Goal: Check status: Check status

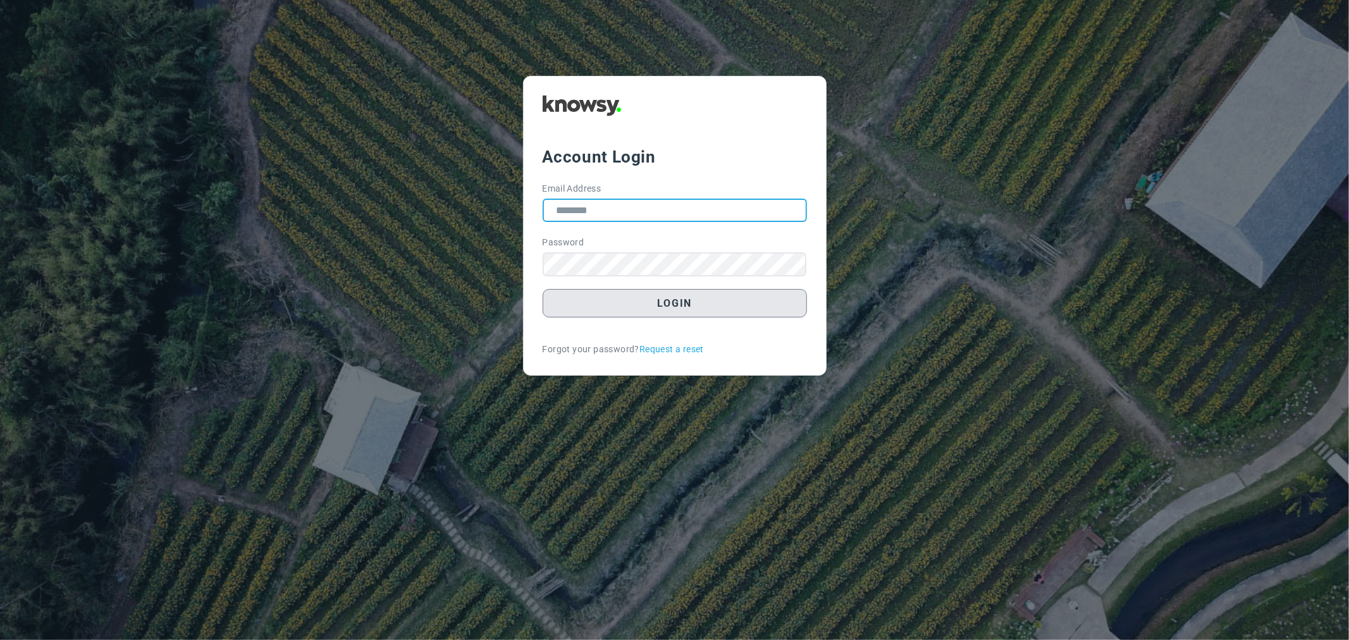
type input "**********"
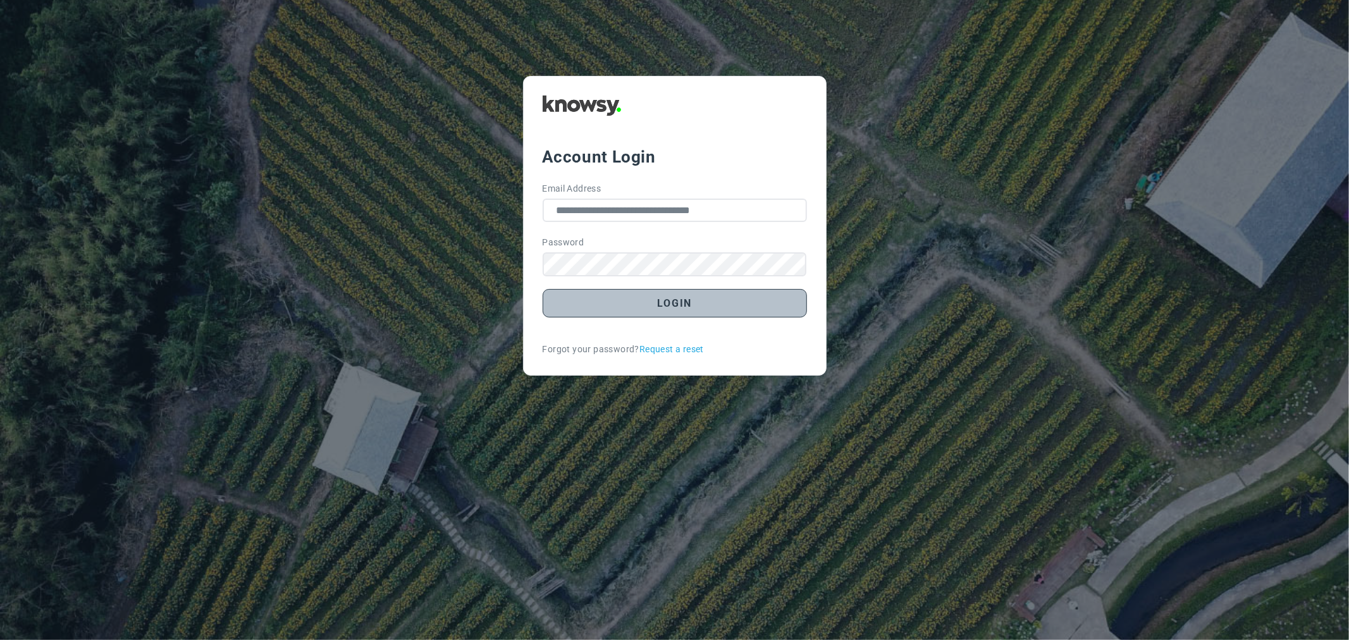
click at [598, 311] on button "Login" at bounding box center [675, 303] width 264 height 28
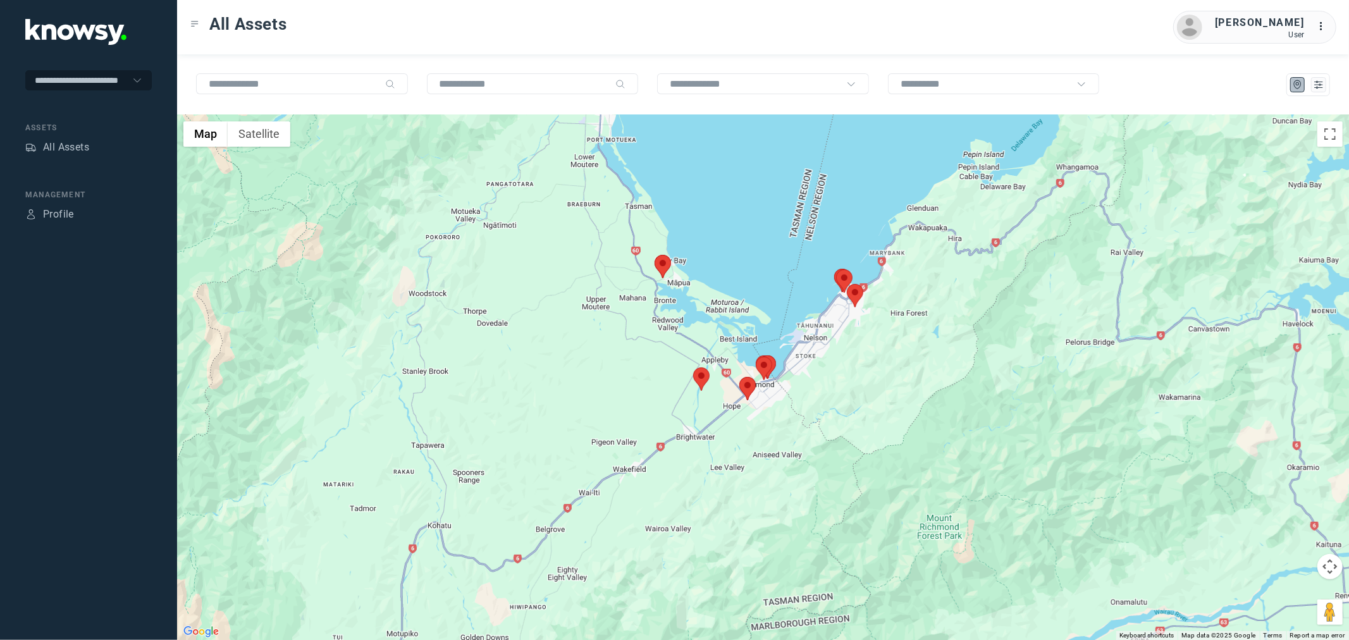
drag, startPoint x: 718, startPoint y: 206, endPoint x: 651, endPoint y: 357, distance: 165.1
click at [651, 357] on div at bounding box center [763, 377] width 1172 height 525
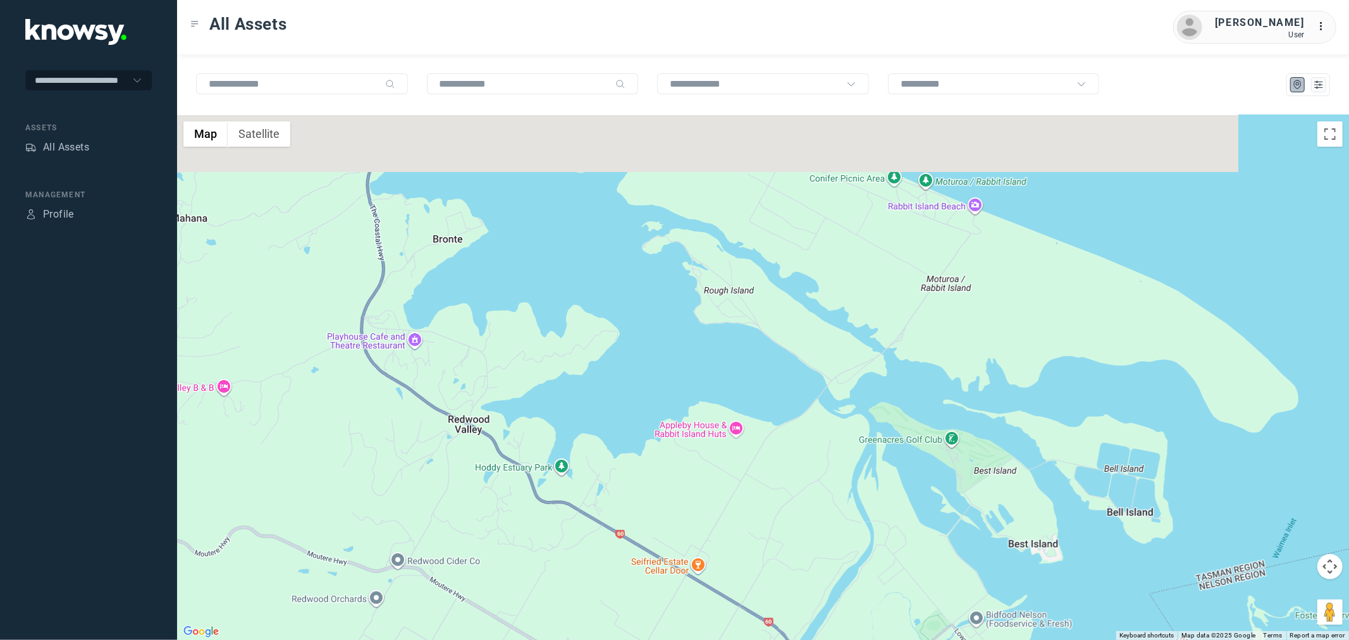
drag, startPoint x: 830, startPoint y: 310, endPoint x: 710, endPoint y: 469, distance: 199.2
click at [710, 469] on div at bounding box center [763, 377] width 1172 height 525
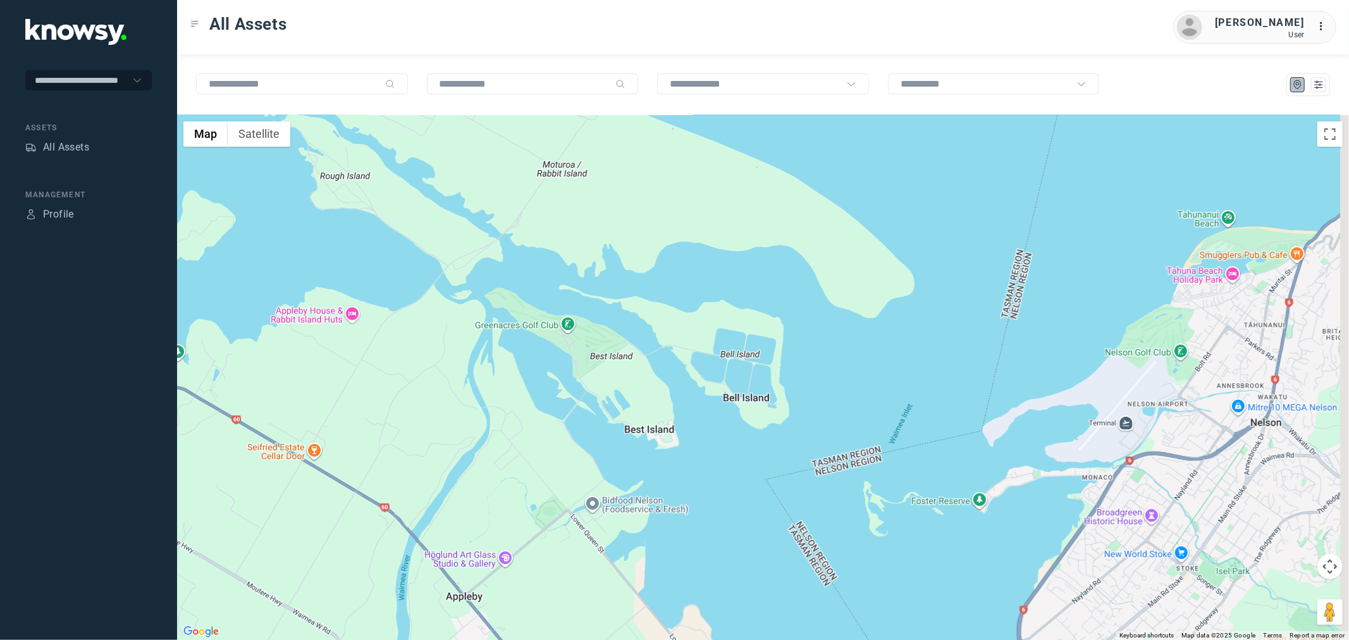
drag, startPoint x: 572, startPoint y: 432, endPoint x: 187, endPoint y: 191, distance: 454.6
click at [186, 191] on div at bounding box center [763, 377] width 1172 height 525
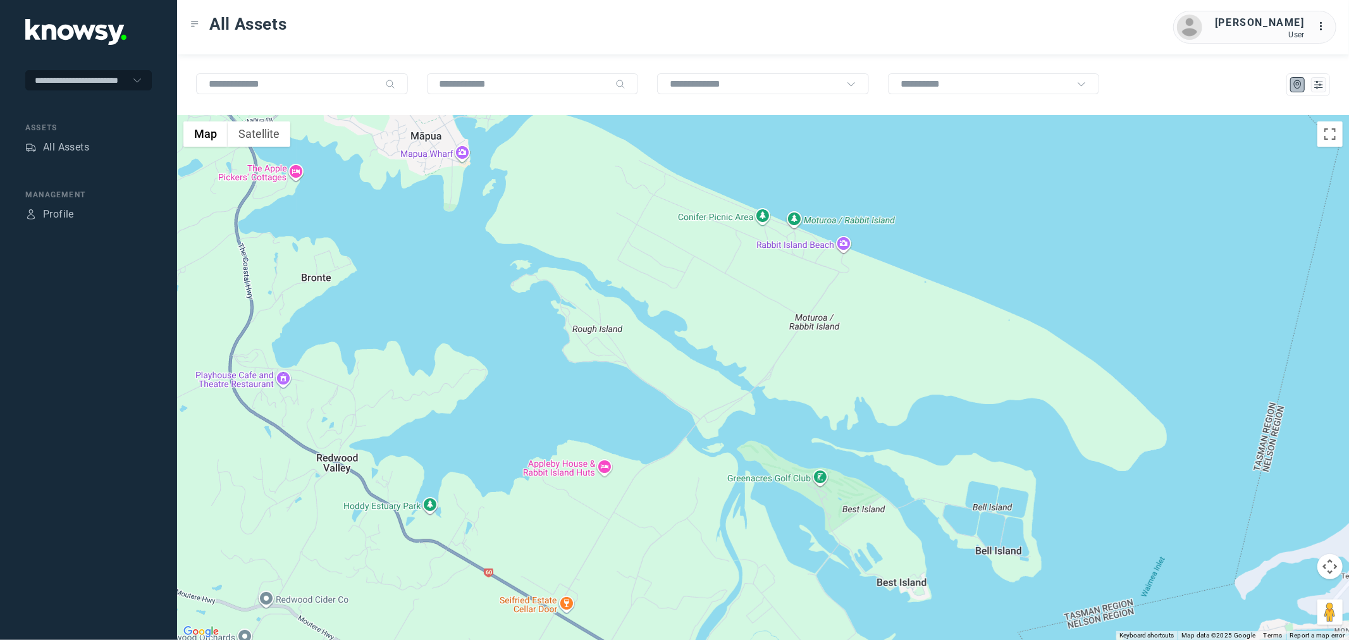
drag, startPoint x: 466, startPoint y: 395, endPoint x: 735, endPoint y: 544, distance: 307.9
click at [735, 561] on div at bounding box center [763, 377] width 1172 height 525
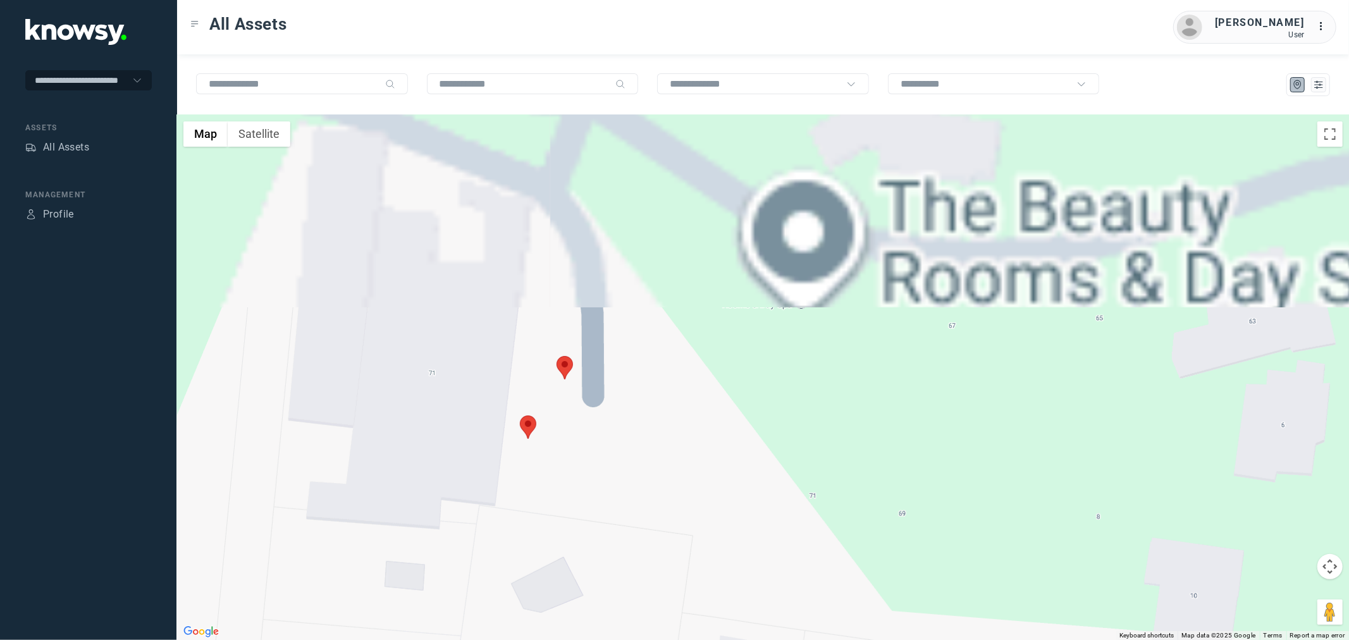
drag, startPoint x: 532, startPoint y: 261, endPoint x: 462, endPoint y: 546, distance: 293.5
click at [463, 548] on div at bounding box center [763, 377] width 1172 height 525
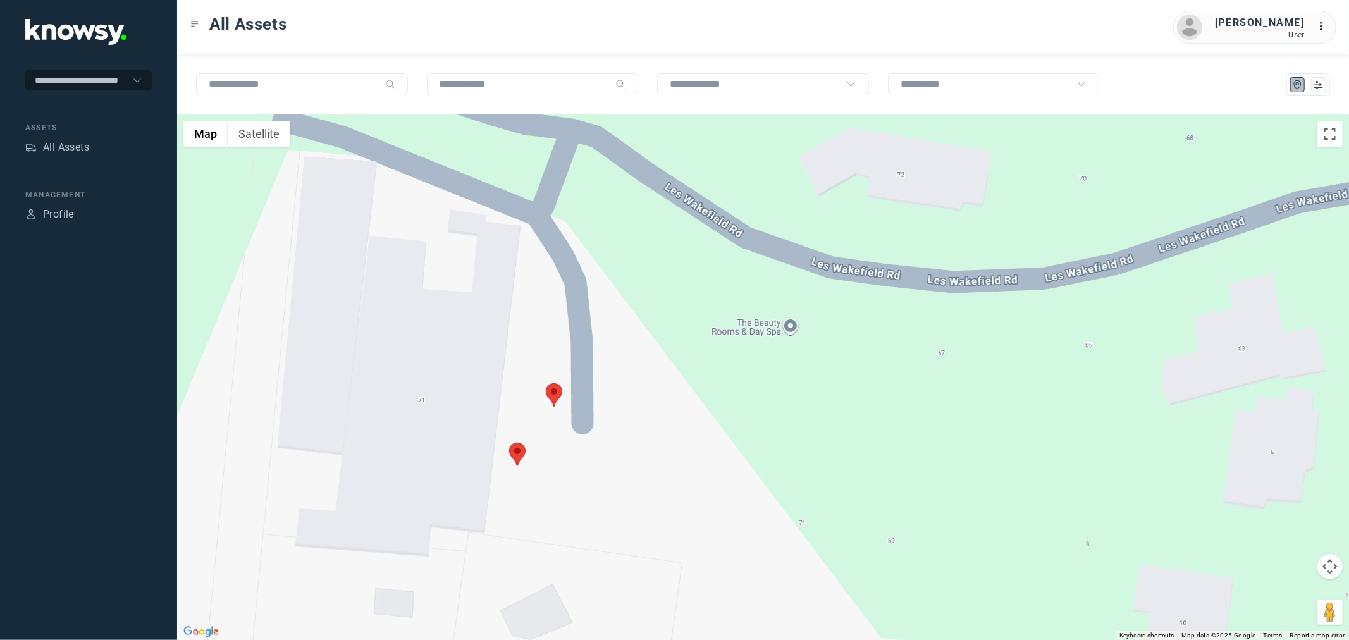
click at [509, 443] on area at bounding box center [509, 443] width 0 height 0
click at [590, 402] on div "Bailey W Client ID #PPC676 View Asset" at bounding box center [763, 377] width 1172 height 525
click at [546, 375] on button "Close" at bounding box center [554, 383] width 30 height 30
click at [546, 383] on area at bounding box center [546, 383] width 0 height 0
click at [560, 383] on span "View Asset" at bounding box center [545, 387] width 51 height 9
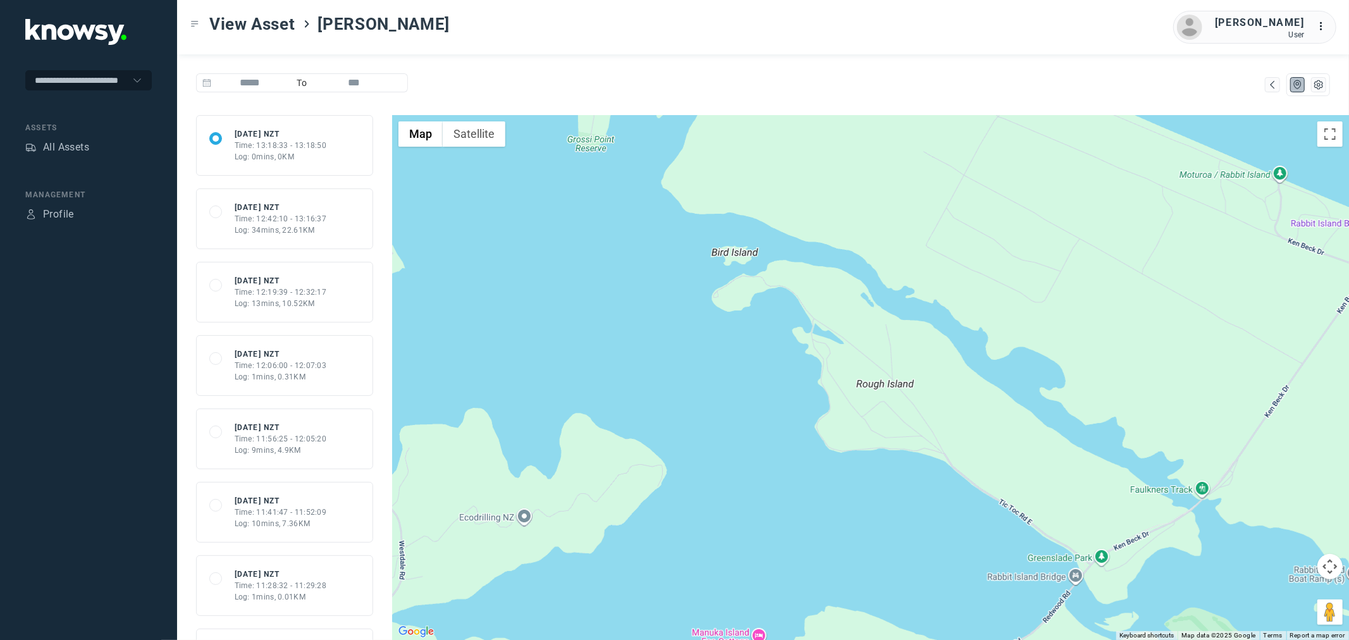
drag, startPoint x: 1060, startPoint y: 465, endPoint x: 644, endPoint y: 77, distance: 569.5
click at [319, 0] on html "**********" at bounding box center [674, 320] width 1349 height 640
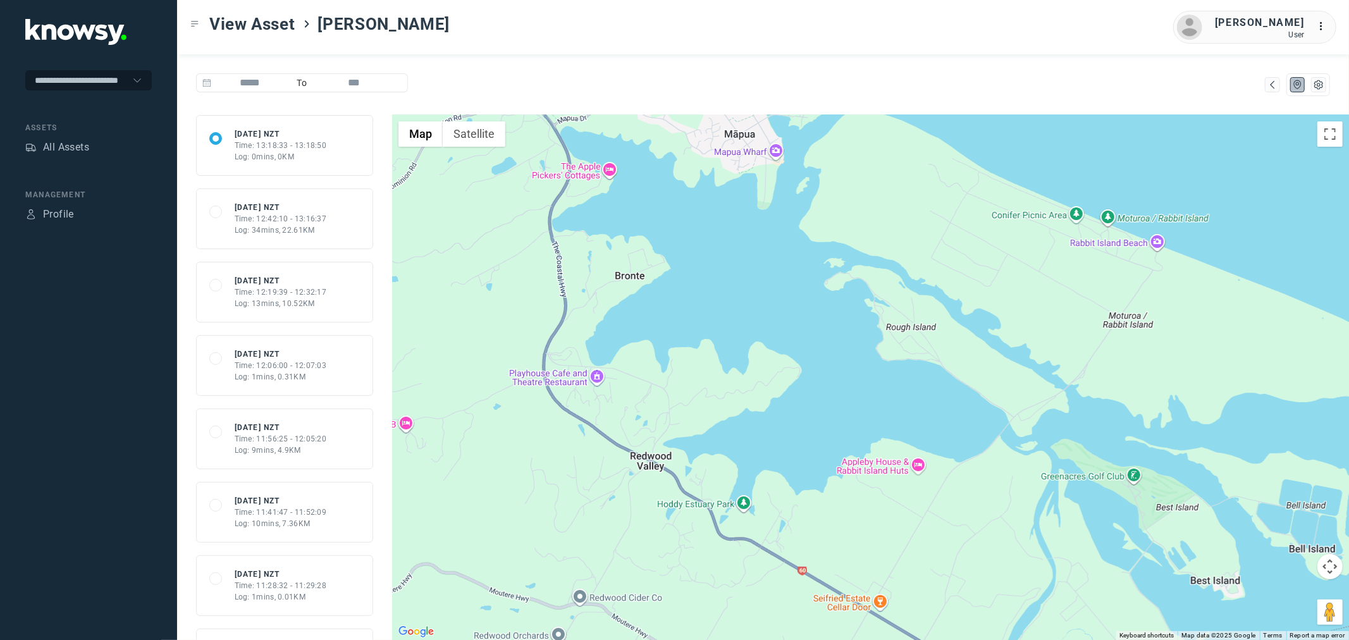
click at [295, 228] on div "Log: 34mins, 22.61KM" at bounding box center [281, 229] width 92 height 11
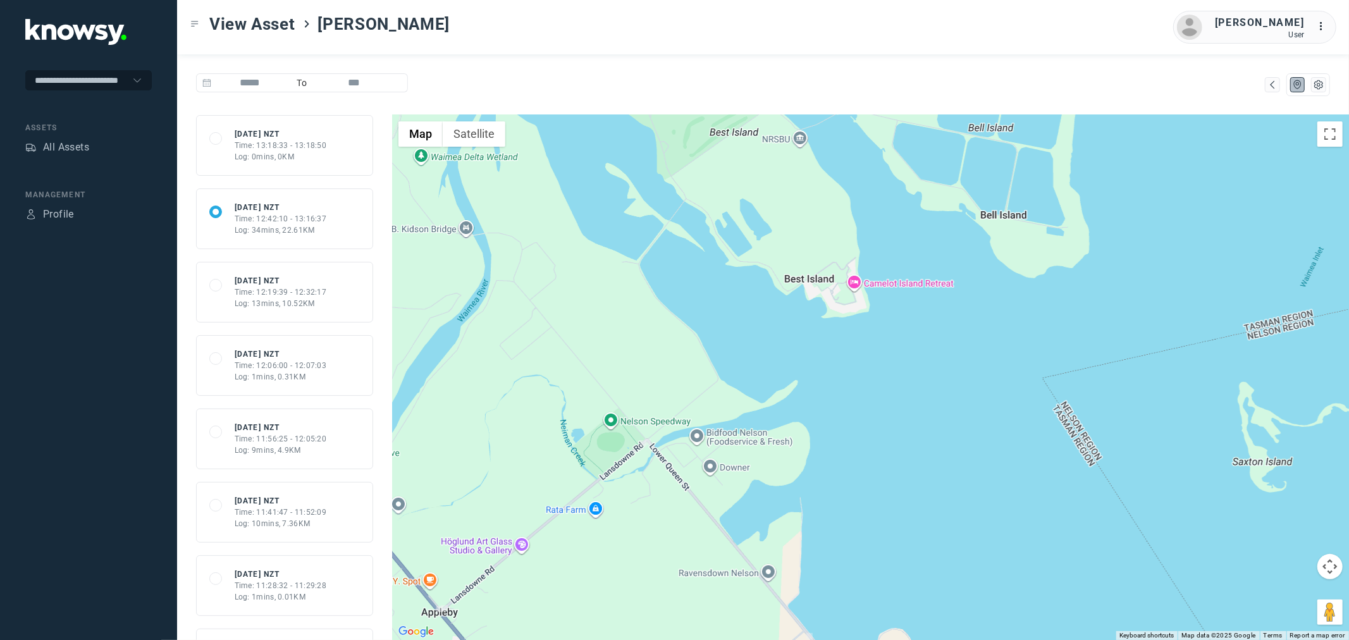
drag, startPoint x: 954, startPoint y: 486, endPoint x: 635, endPoint y: 285, distance: 375.9
click at [635, 285] on div at bounding box center [870, 377] width 957 height 525
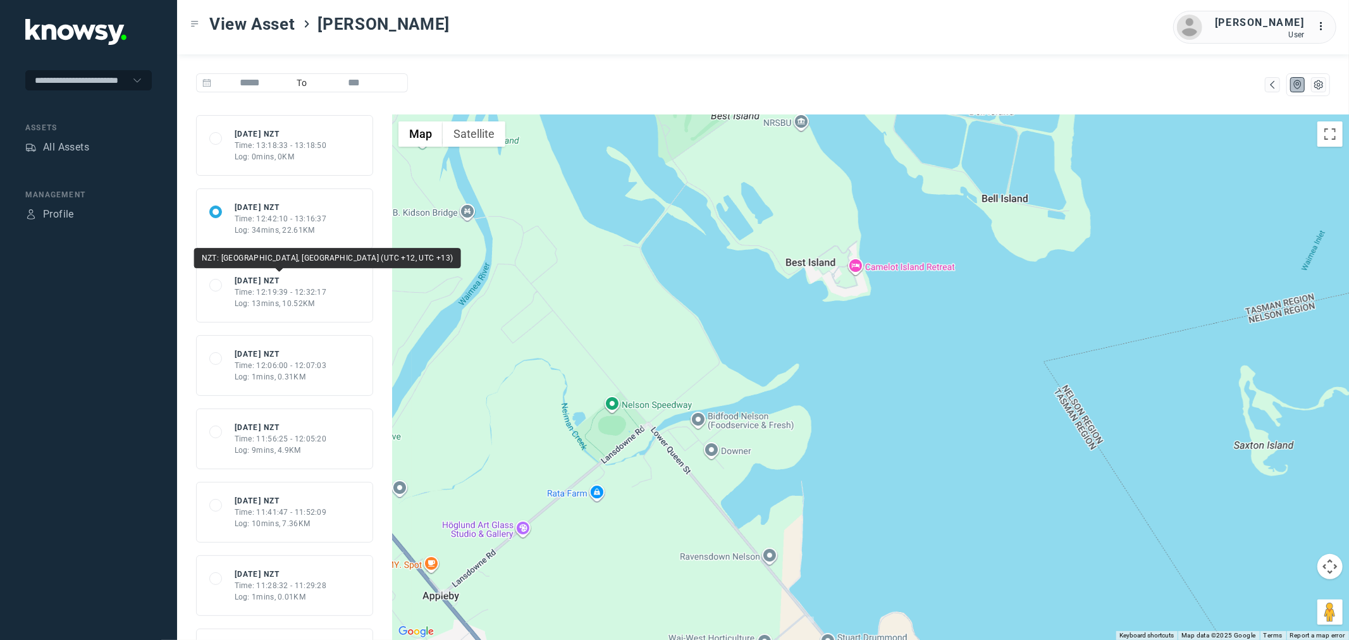
click at [267, 292] on div "Time: 12:19:39 - 12:32:17" at bounding box center [281, 291] width 92 height 11
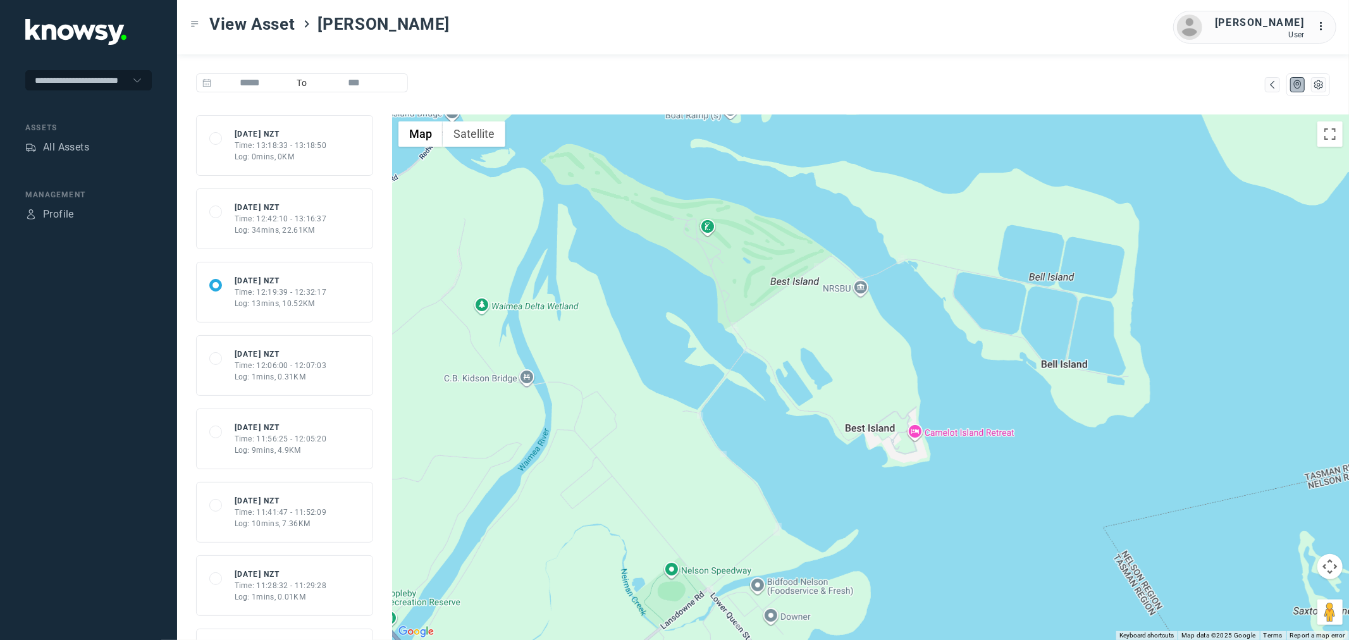
drag, startPoint x: 743, startPoint y: 419, endPoint x: 677, endPoint y: 438, distance: 69.2
click at [677, 438] on div at bounding box center [870, 377] width 957 height 525
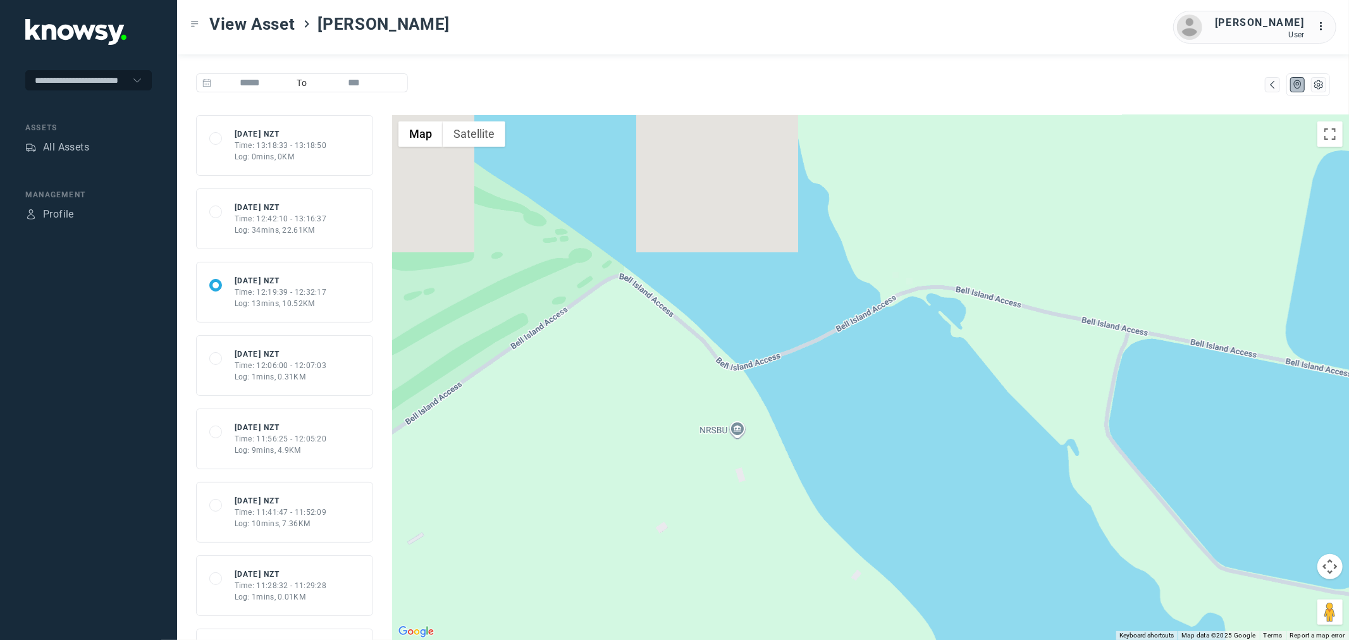
drag, startPoint x: 940, startPoint y: 256, endPoint x: 911, endPoint y: 416, distance: 162.6
click at [911, 416] on div at bounding box center [870, 377] width 957 height 525
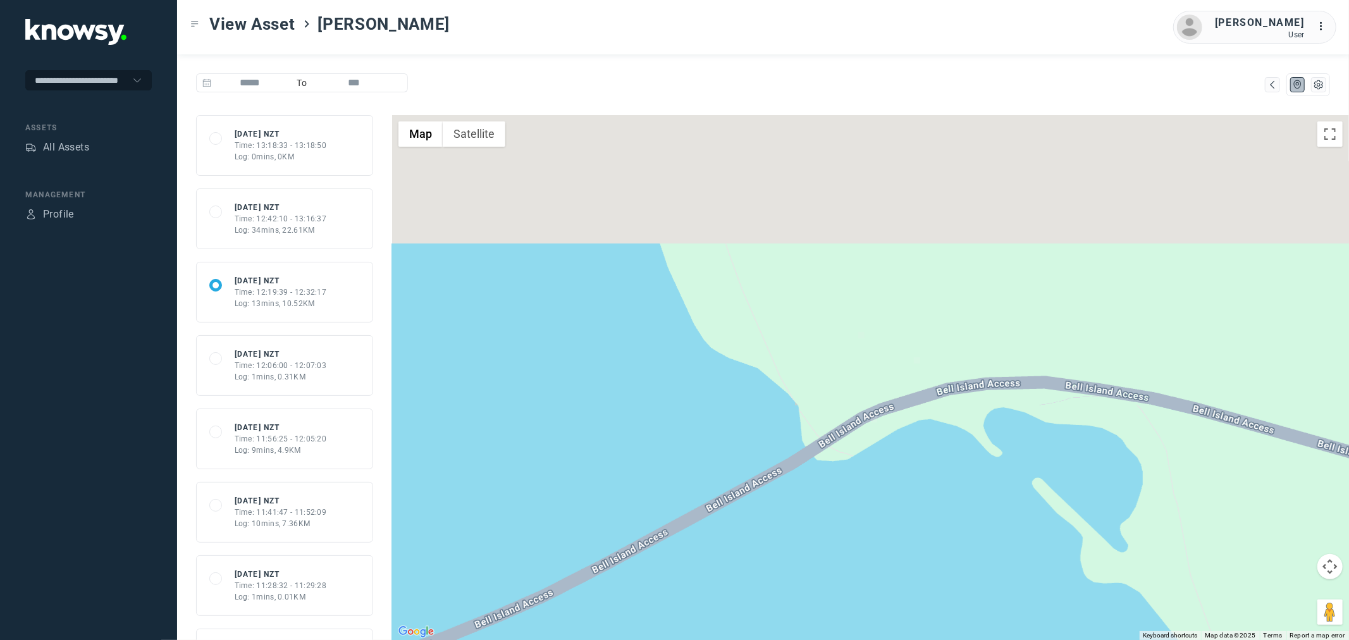
drag, startPoint x: 934, startPoint y: 264, endPoint x: 876, endPoint y: 451, distance: 195.4
click at [876, 451] on div at bounding box center [870, 377] width 957 height 525
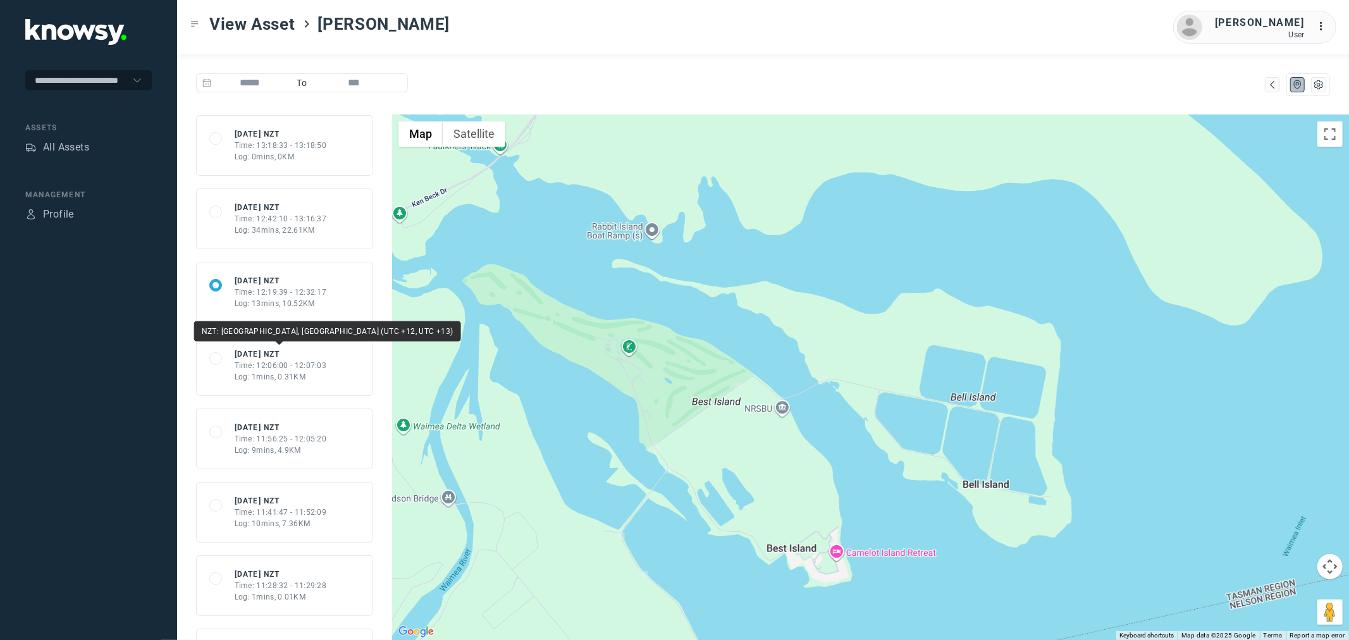
click at [271, 356] on div "Fri 19 Sep 25 NZT" at bounding box center [281, 353] width 92 height 11
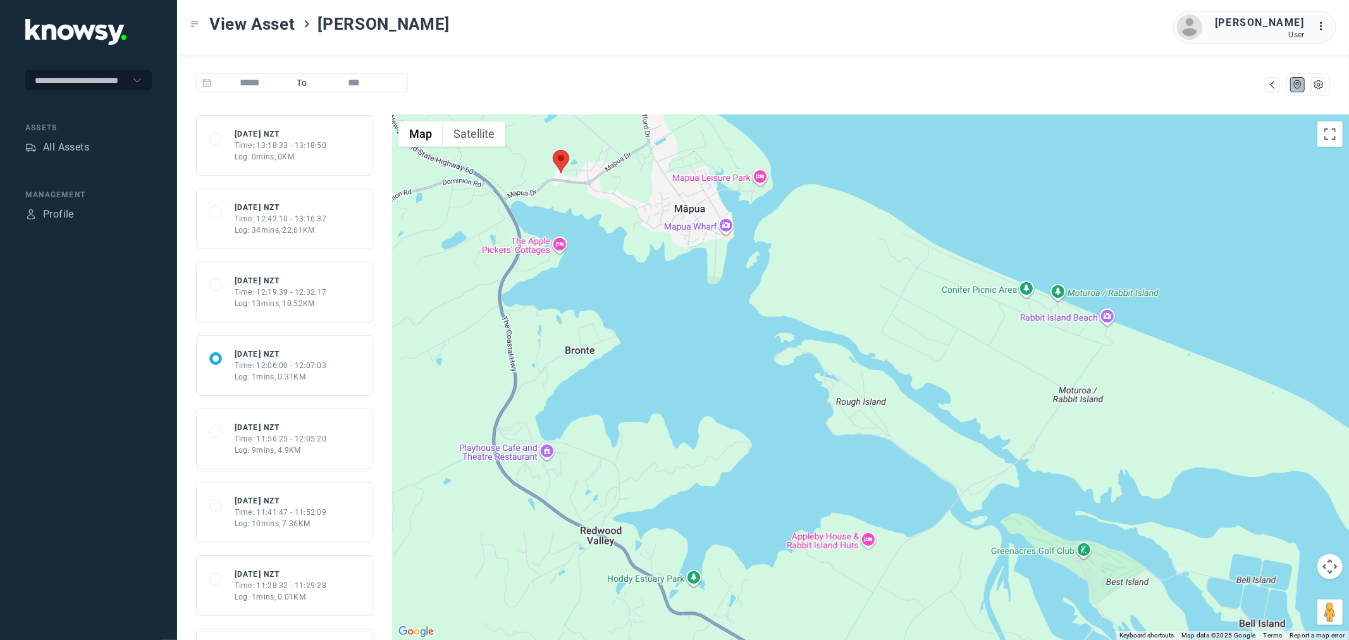
click at [281, 304] on div "Log: 13mins, 10.52KM" at bounding box center [281, 303] width 92 height 11
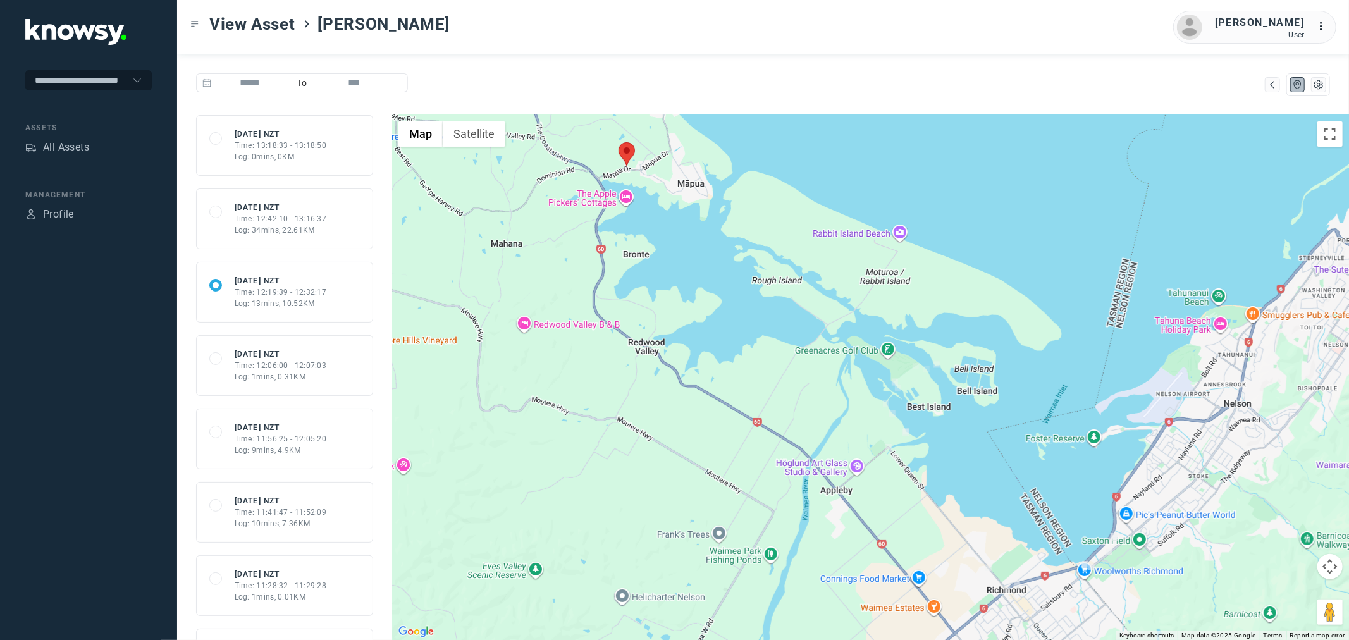
click at [276, 228] on div "Log: 34mins, 22.61KM" at bounding box center [281, 229] width 92 height 11
